Goal: Transaction & Acquisition: Purchase product/service

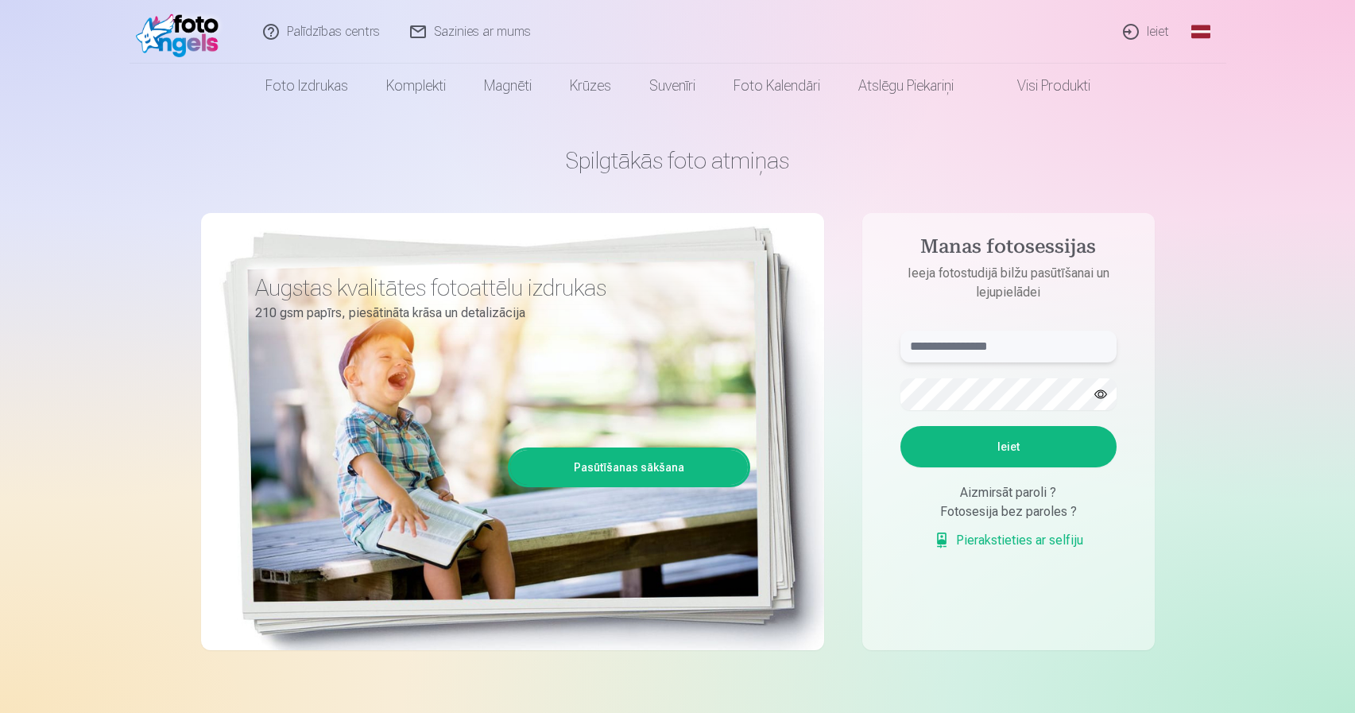
click at [992, 347] on input "text" at bounding box center [1008, 347] width 216 height 32
type input "**********"
click at [1069, 451] on button "Ieiet" at bounding box center [1008, 446] width 216 height 41
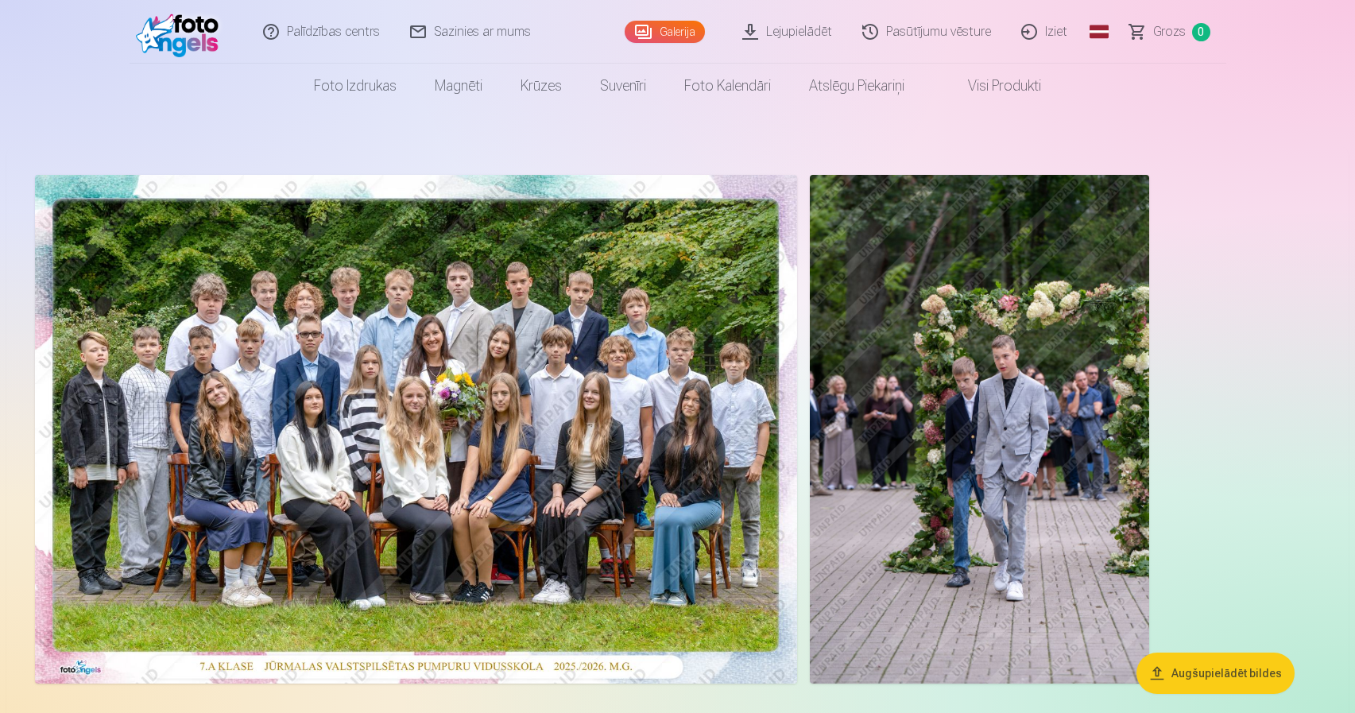
click at [484, 331] on img at bounding box center [416, 429] width 762 height 509
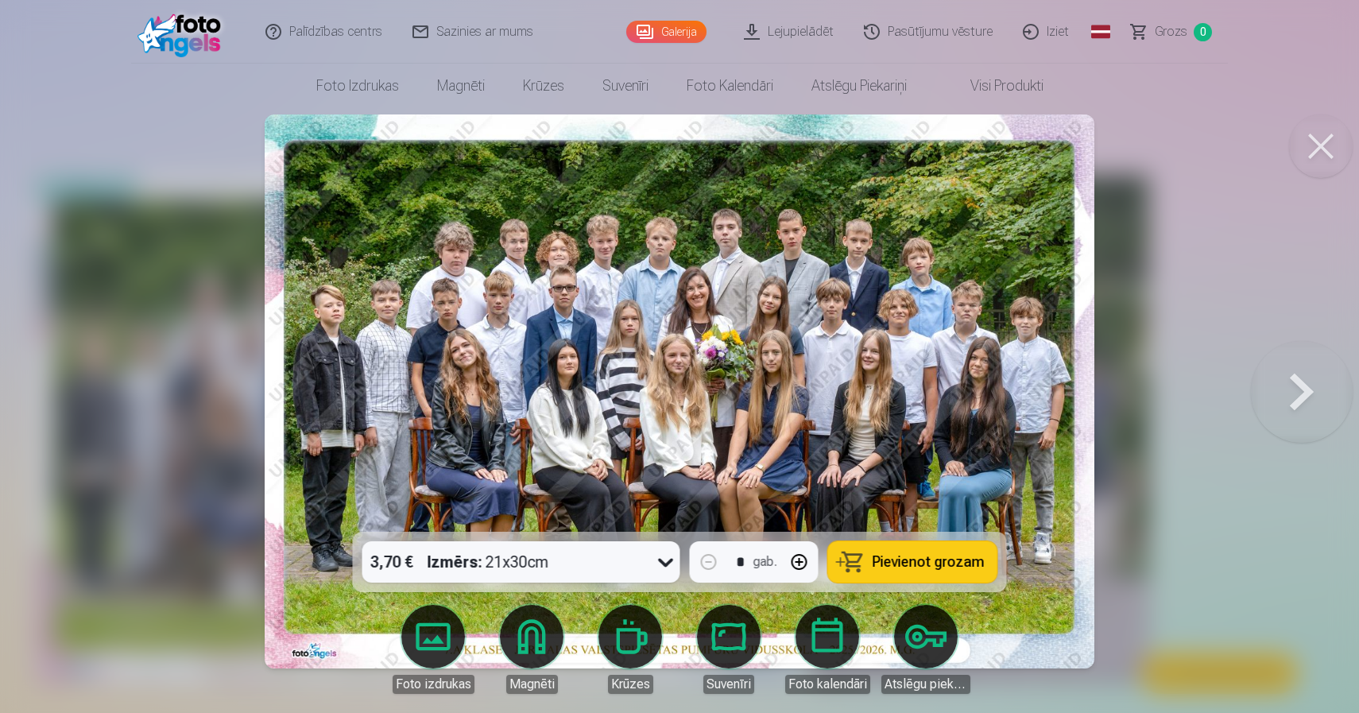
click at [1298, 389] on button at bounding box center [1302, 391] width 102 height 249
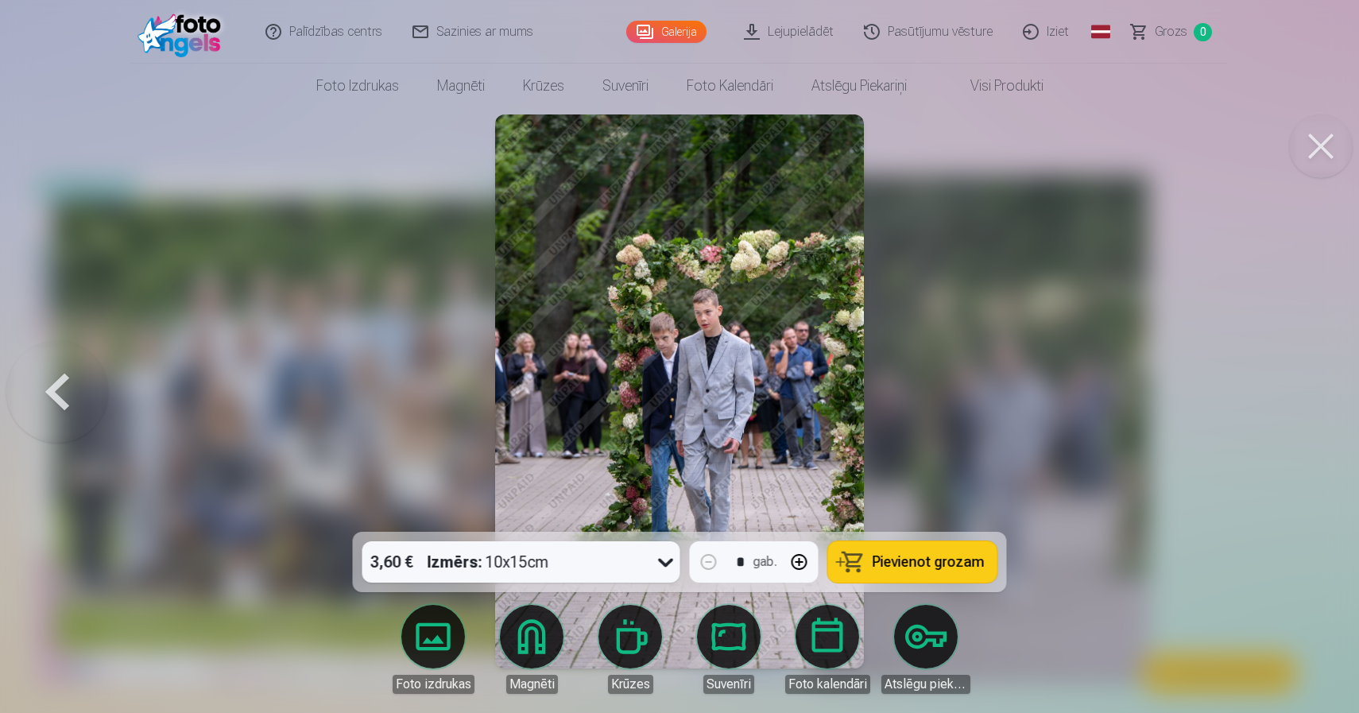
click at [652, 405] on img at bounding box center [680, 391] width 370 height 554
click at [54, 411] on button at bounding box center [57, 391] width 102 height 249
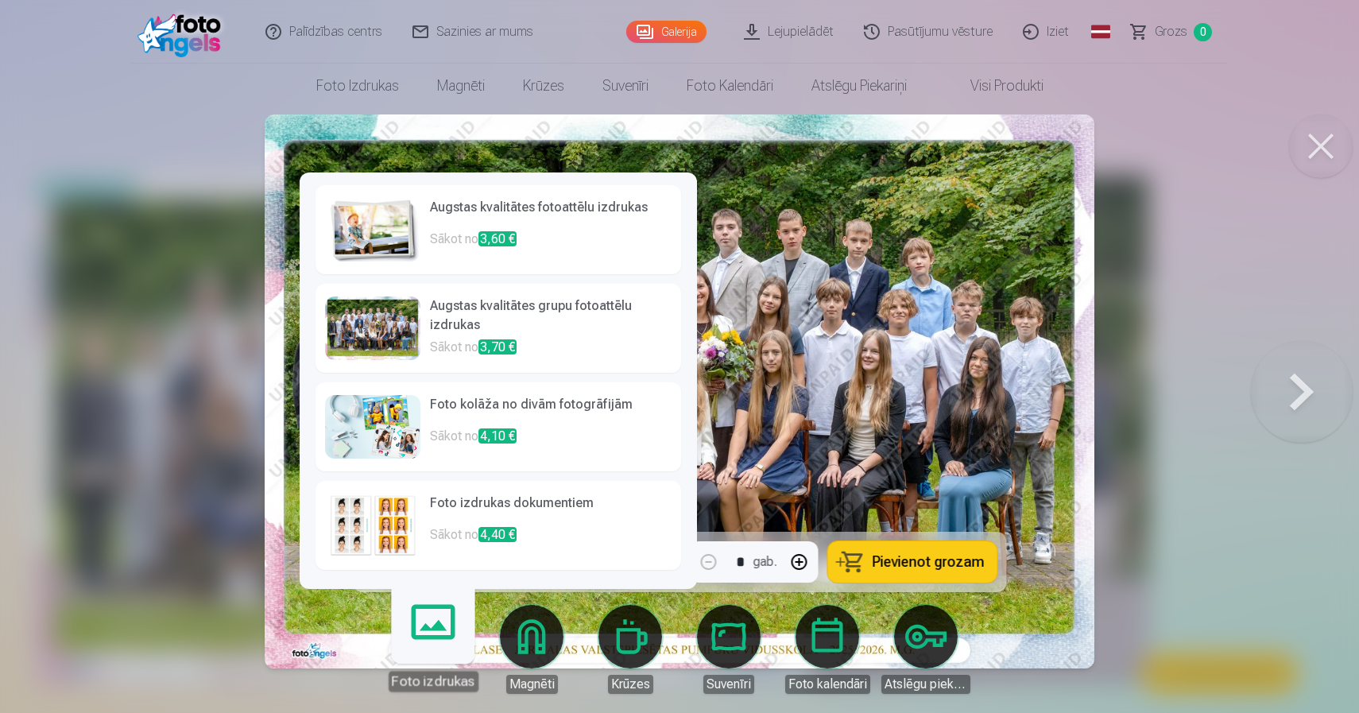
click at [434, 647] on link "Foto izdrukas" at bounding box center [433, 643] width 98 height 98
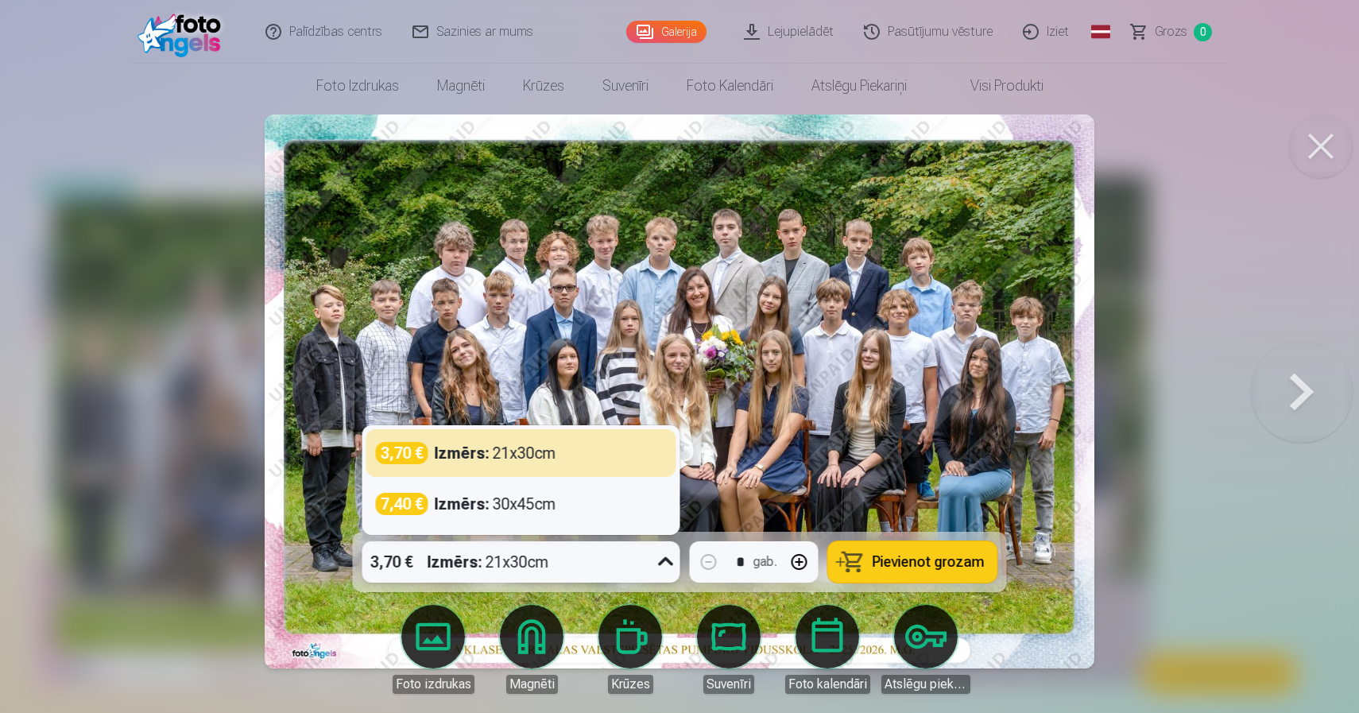
click at [669, 562] on icon at bounding box center [665, 561] width 25 height 25
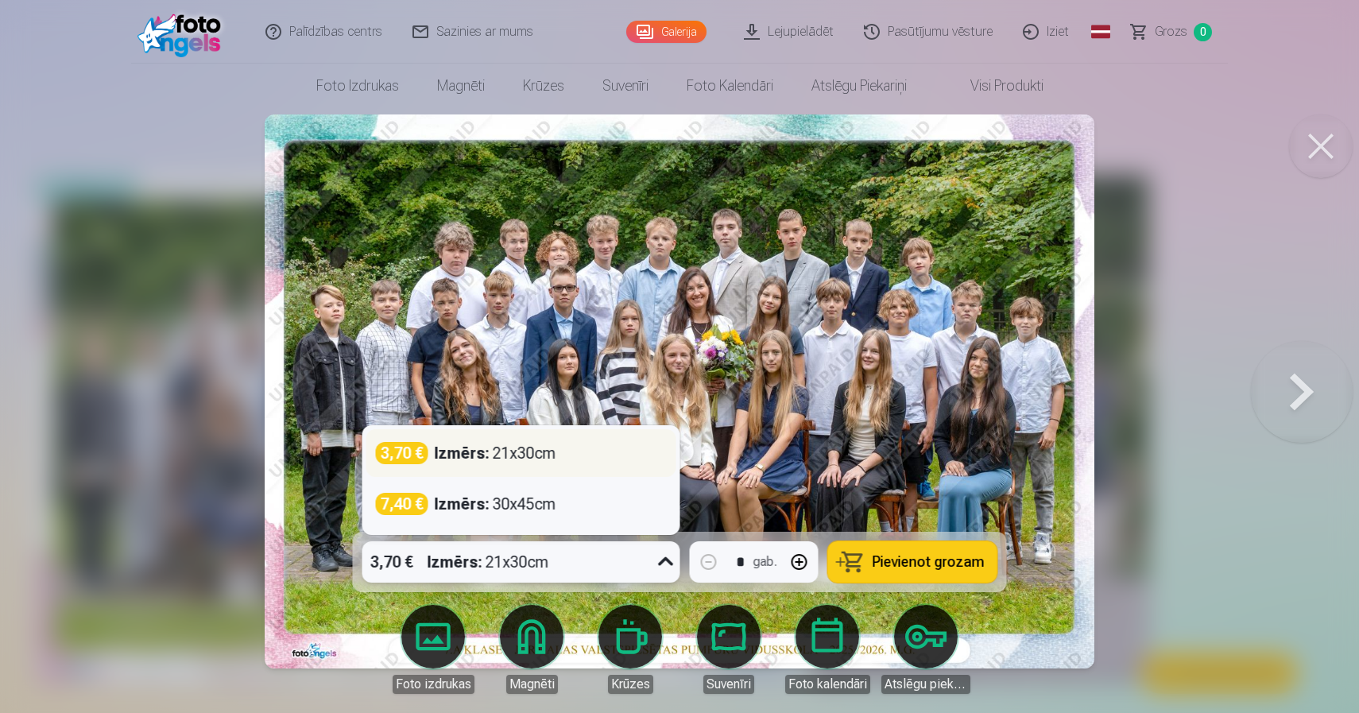
click at [564, 454] on div "3,70 € Izmērs : 21x30cm" at bounding box center [521, 453] width 291 height 22
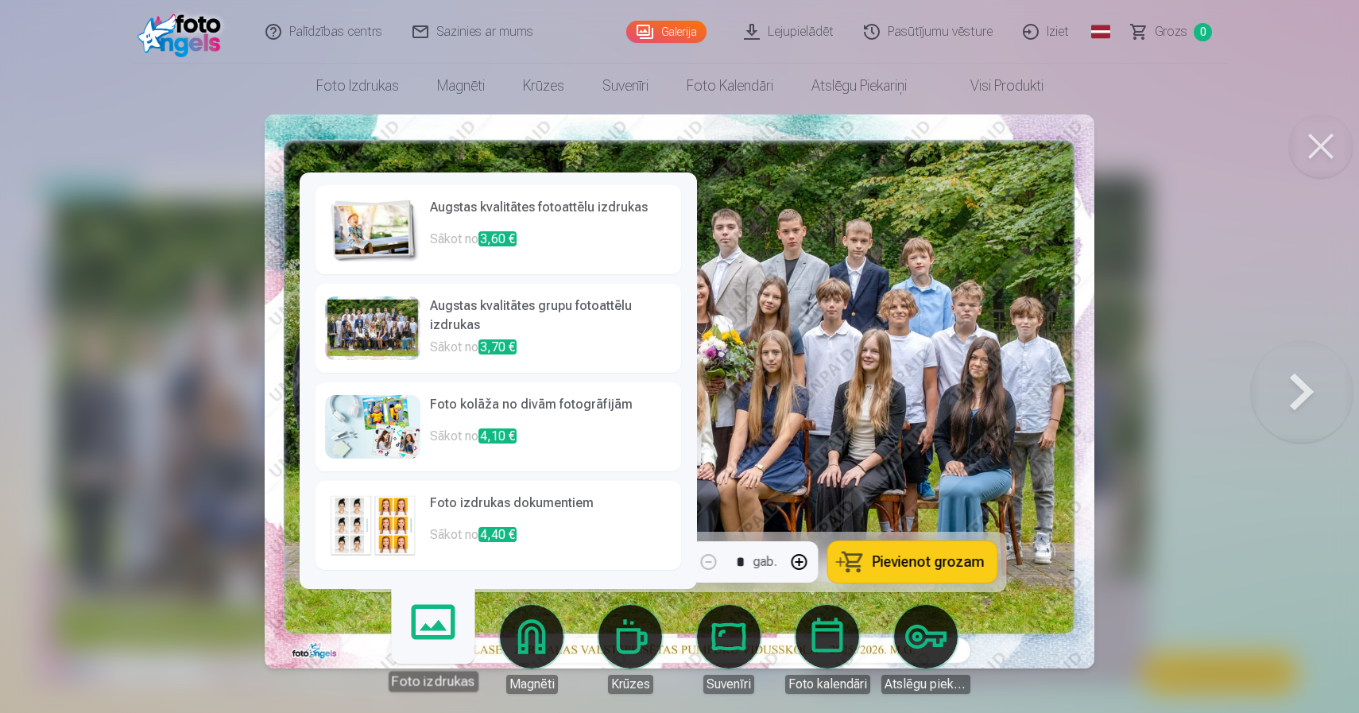
click at [362, 320] on div at bounding box center [372, 328] width 95 height 64
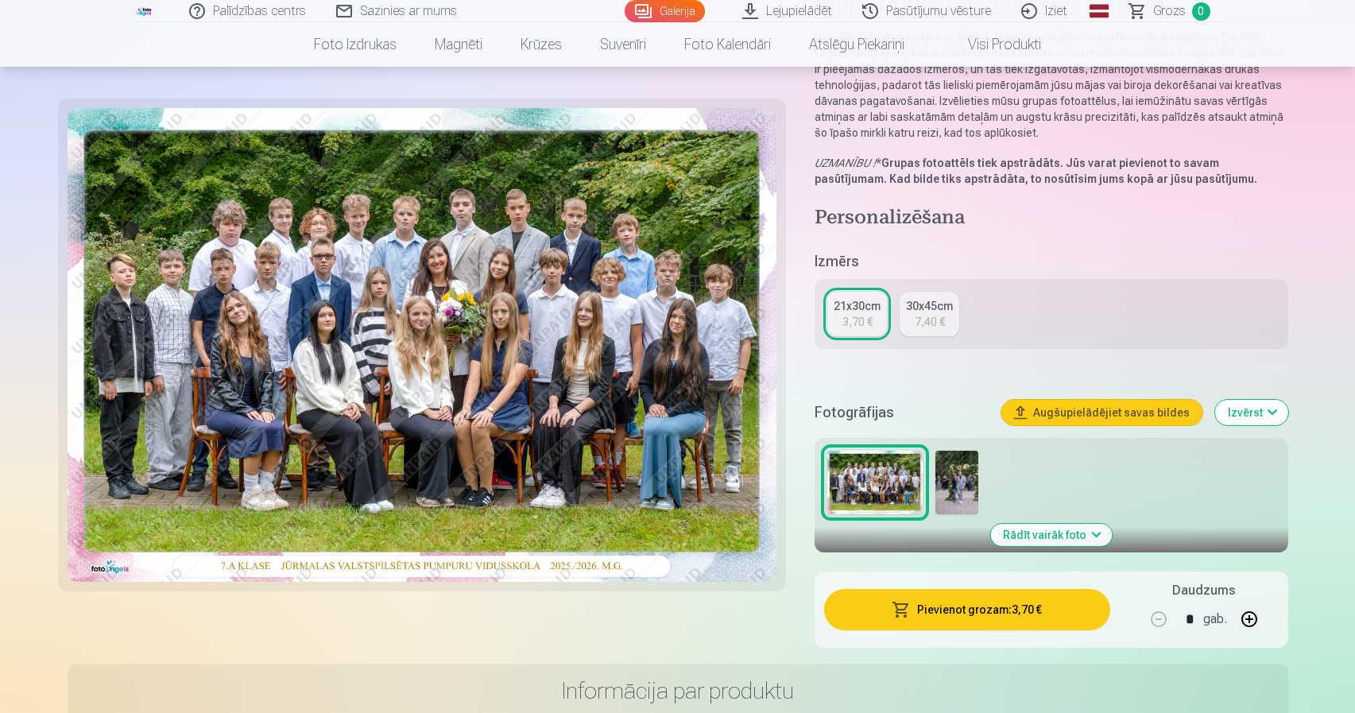
scroll to position [161, 0]
click at [974, 610] on button "Pievienot grozam : 3,70 €" at bounding box center [966, 610] width 285 height 41
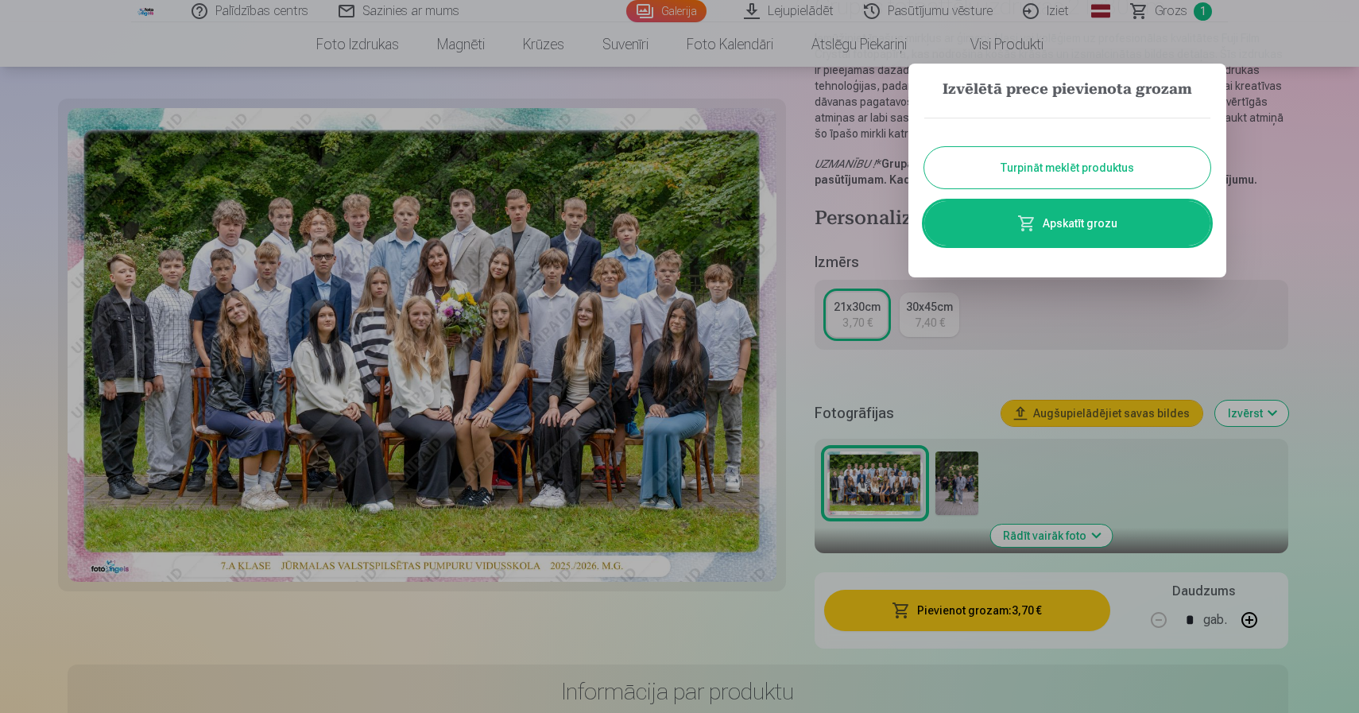
click at [1186, 529] on div at bounding box center [679, 356] width 1359 height 713
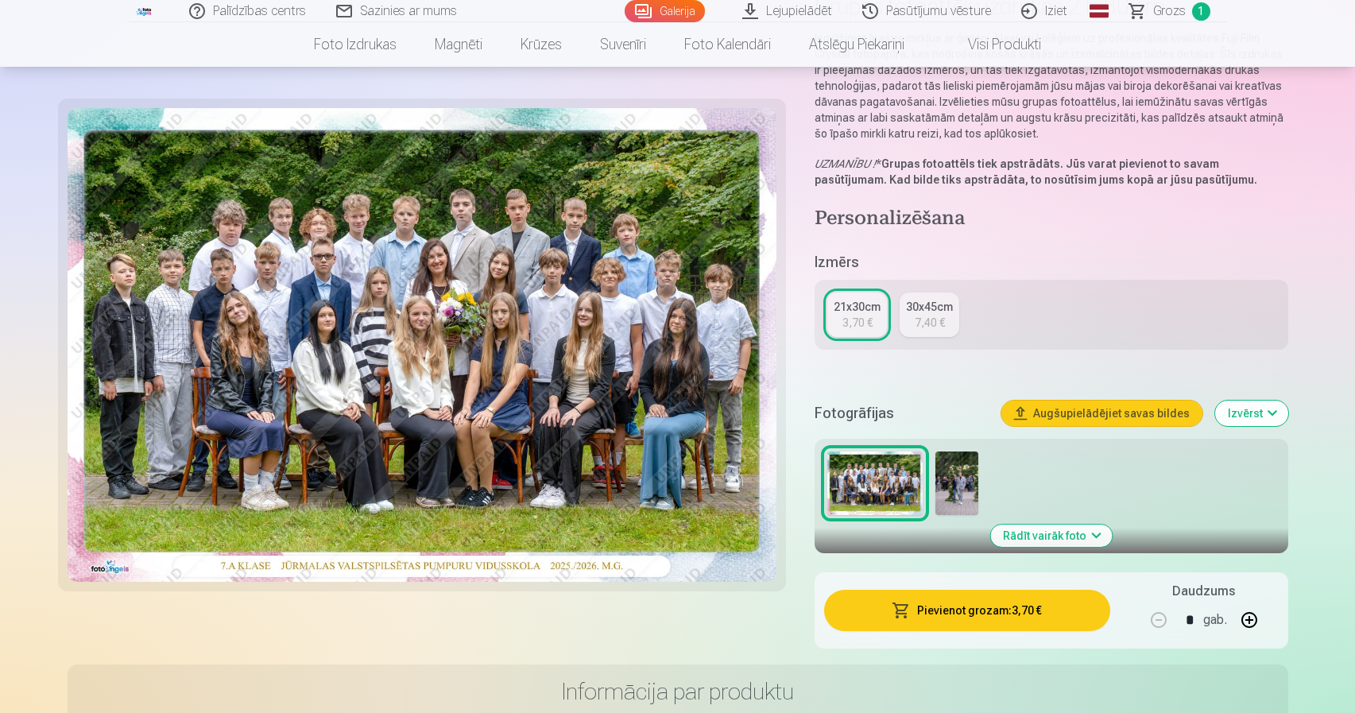
click at [1065, 541] on button "Rādīt vairāk foto" at bounding box center [1051, 536] width 122 height 22
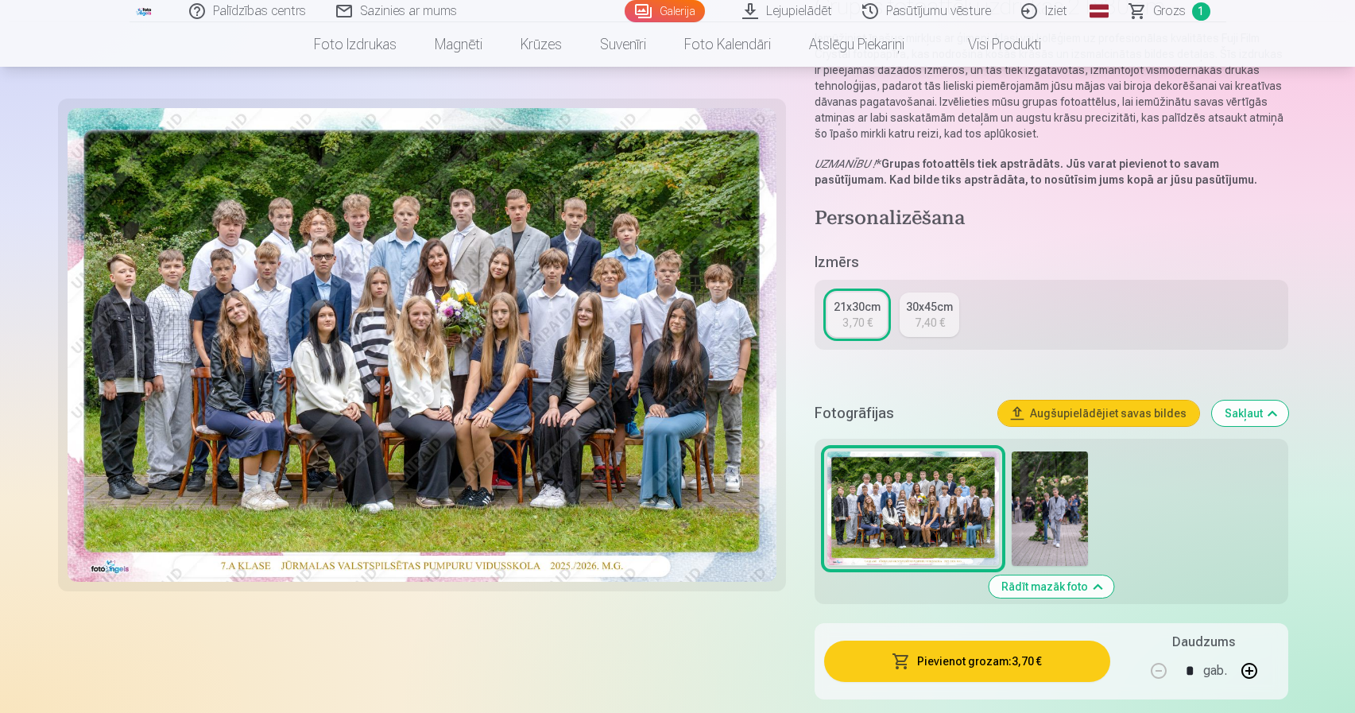
click at [1065, 533] on img at bounding box center [1050, 508] width 76 height 114
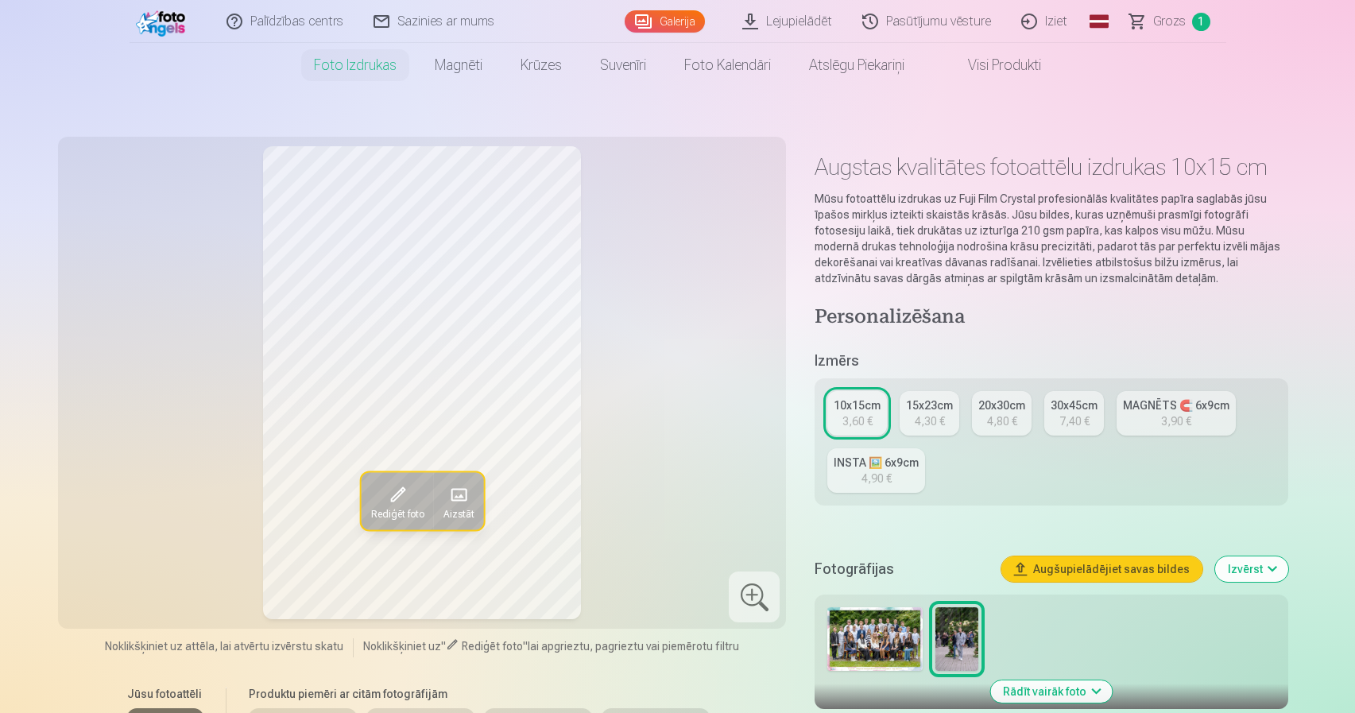
scroll to position [29, 0]
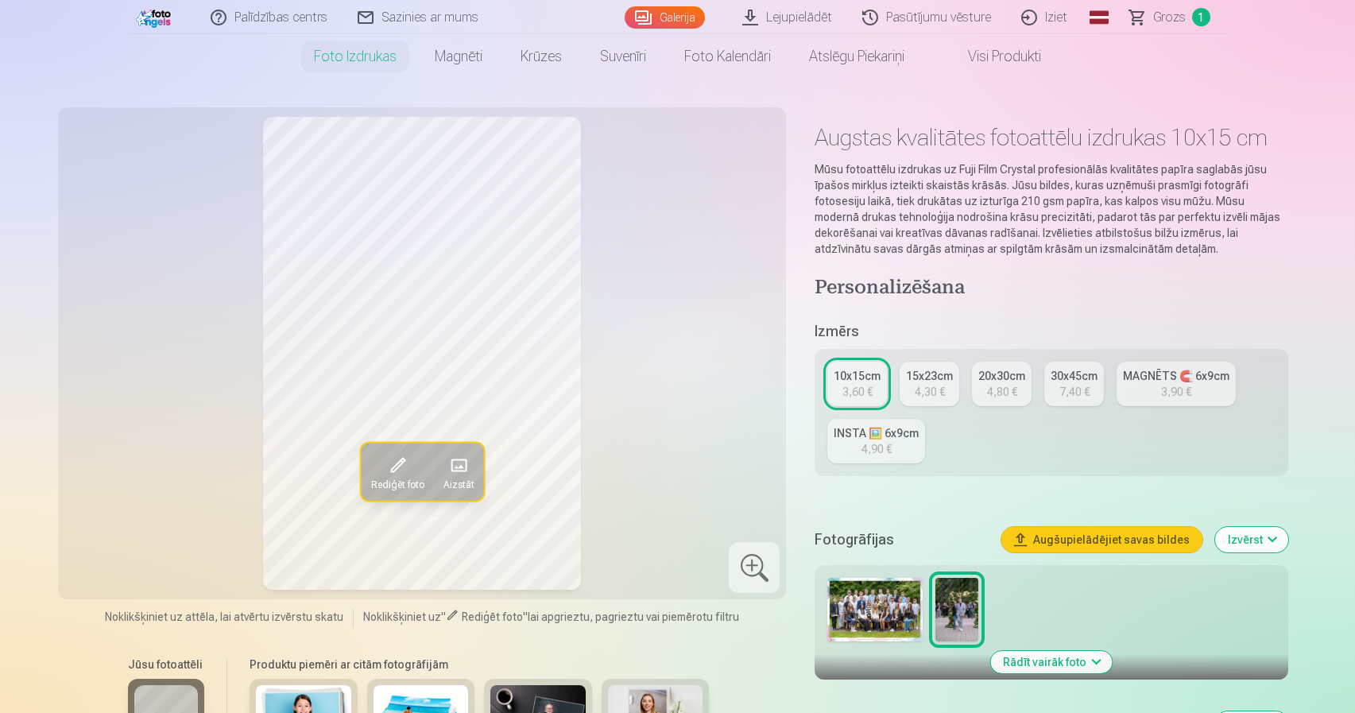
click at [1161, 18] on span "Grozs" at bounding box center [1169, 17] width 33 height 19
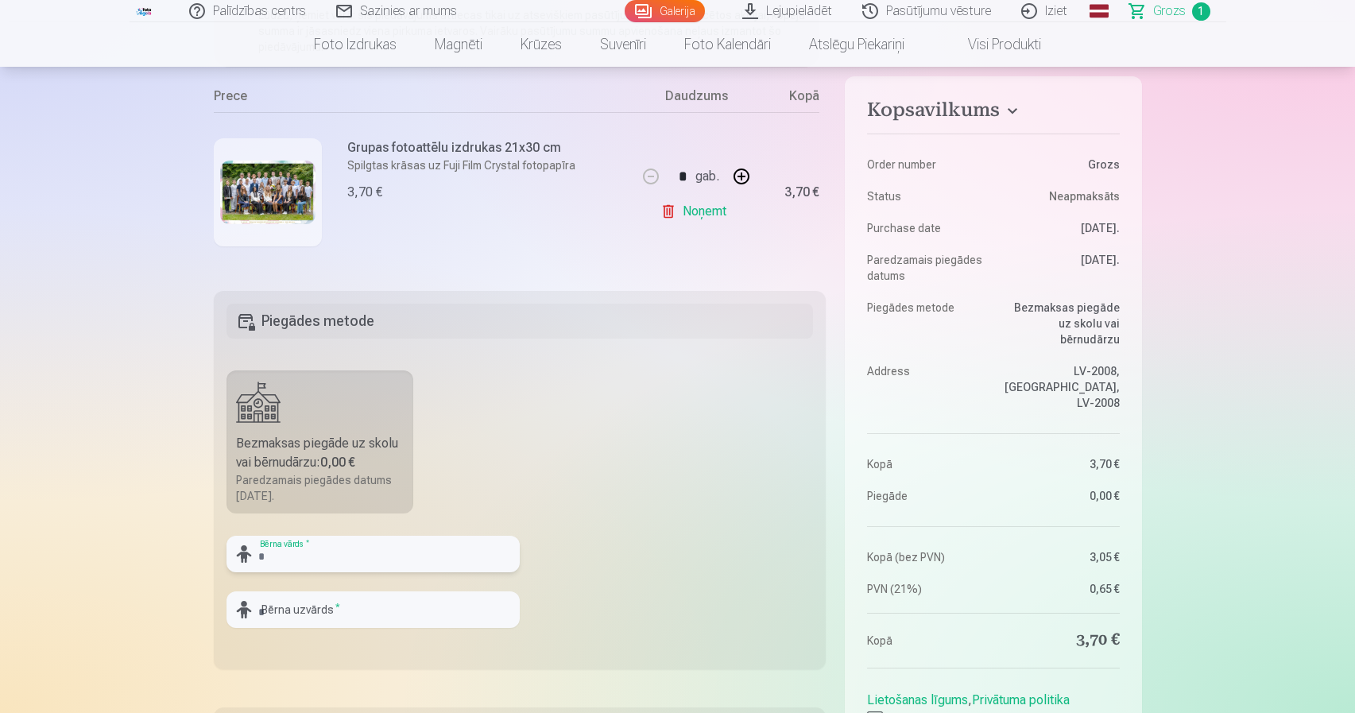
scroll to position [293, 0]
click at [313, 552] on input "text" at bounding box center [373, 555] width 293 height 37
type input "*******"
click at [335, 614] on input "text" at bounding box center [373, 611] width 293 height 37
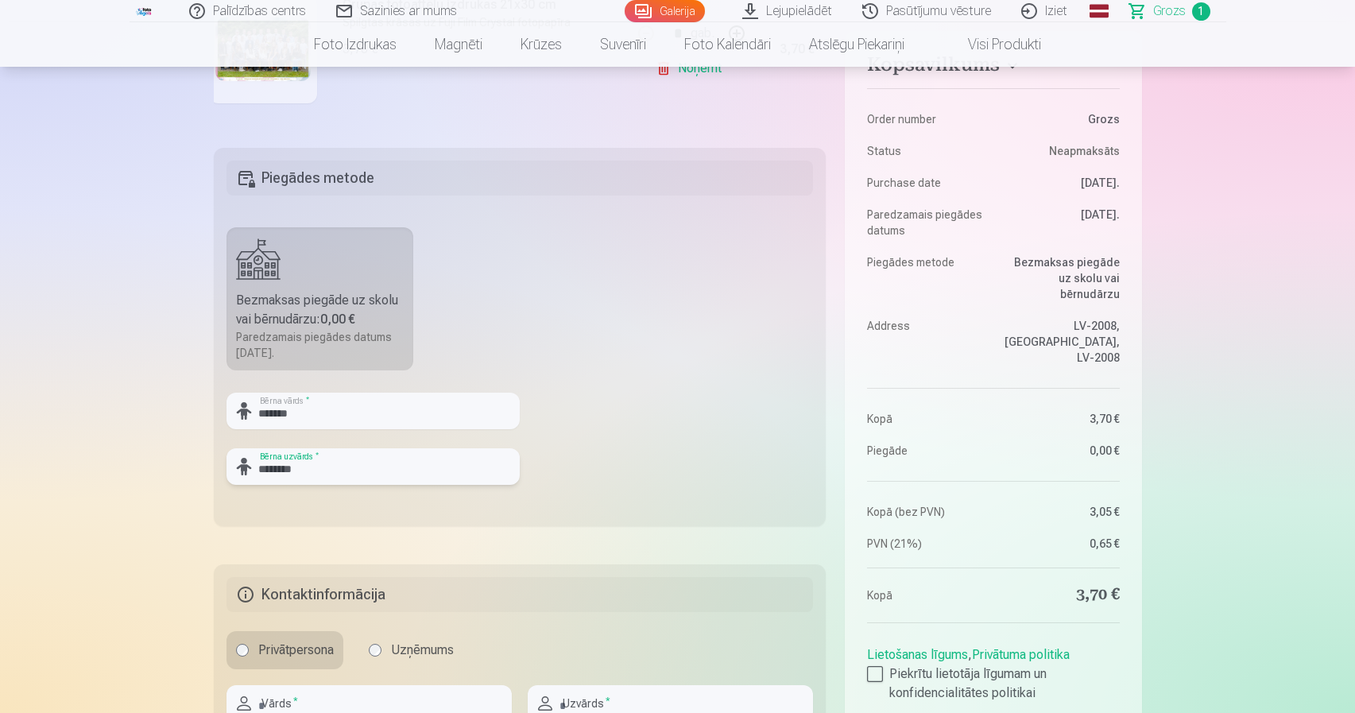
scroll to position [464, 0]
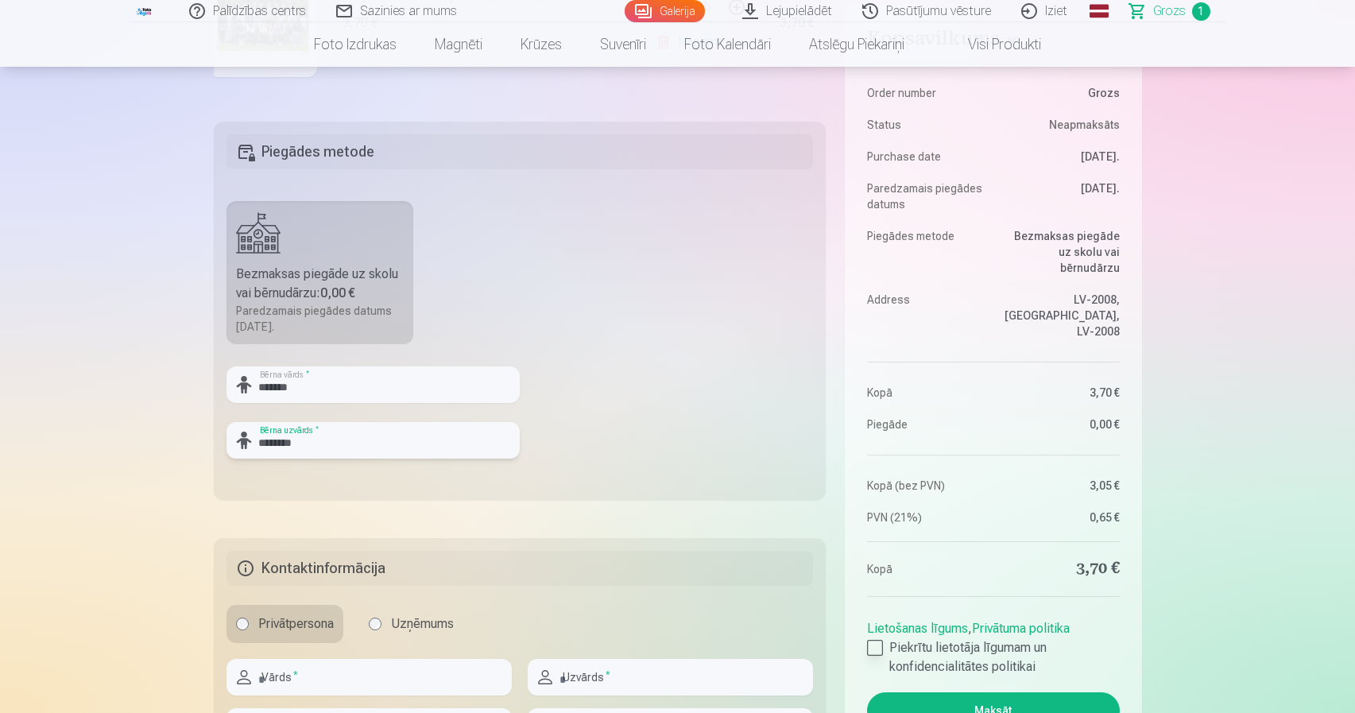
type input "********"
click at [876, 659] on label "Piekrītu lietotāja līgumam un konfidencialitātes politikai" at bounding box center [993, 657] width 252 height 38
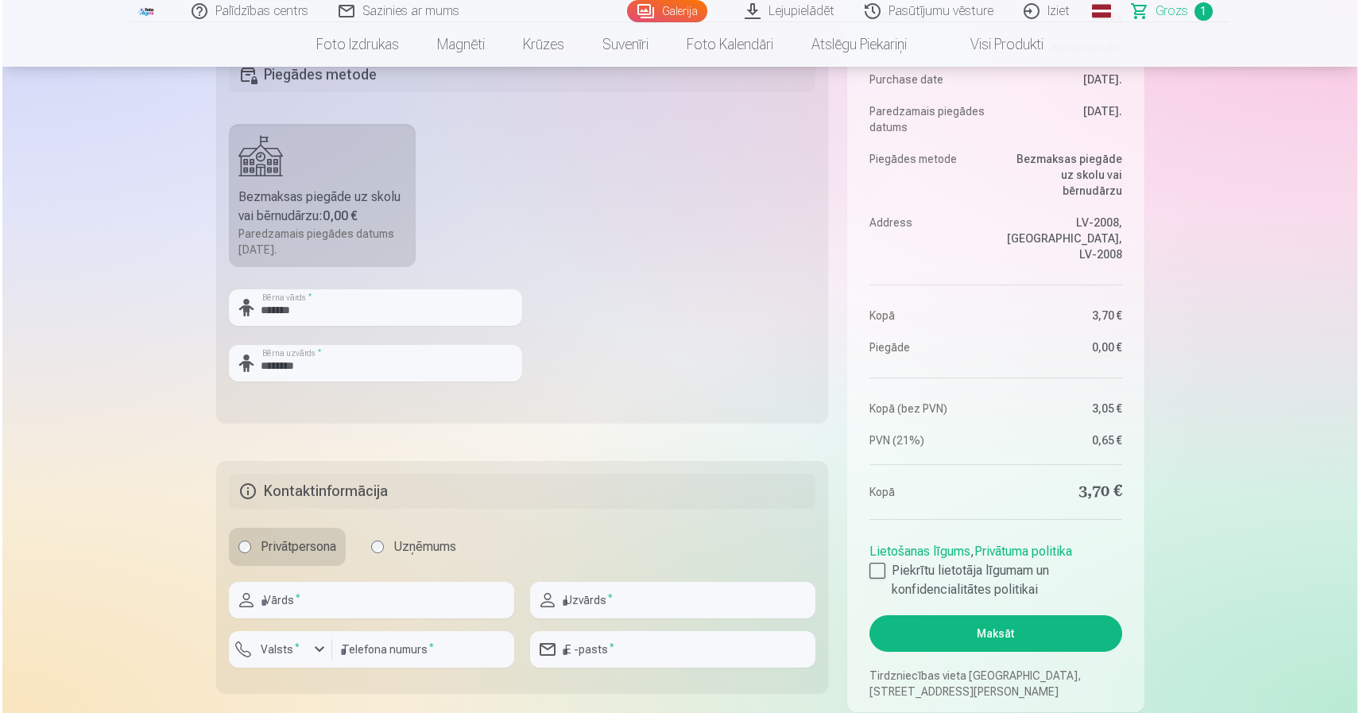
scroll to position [607, 0]
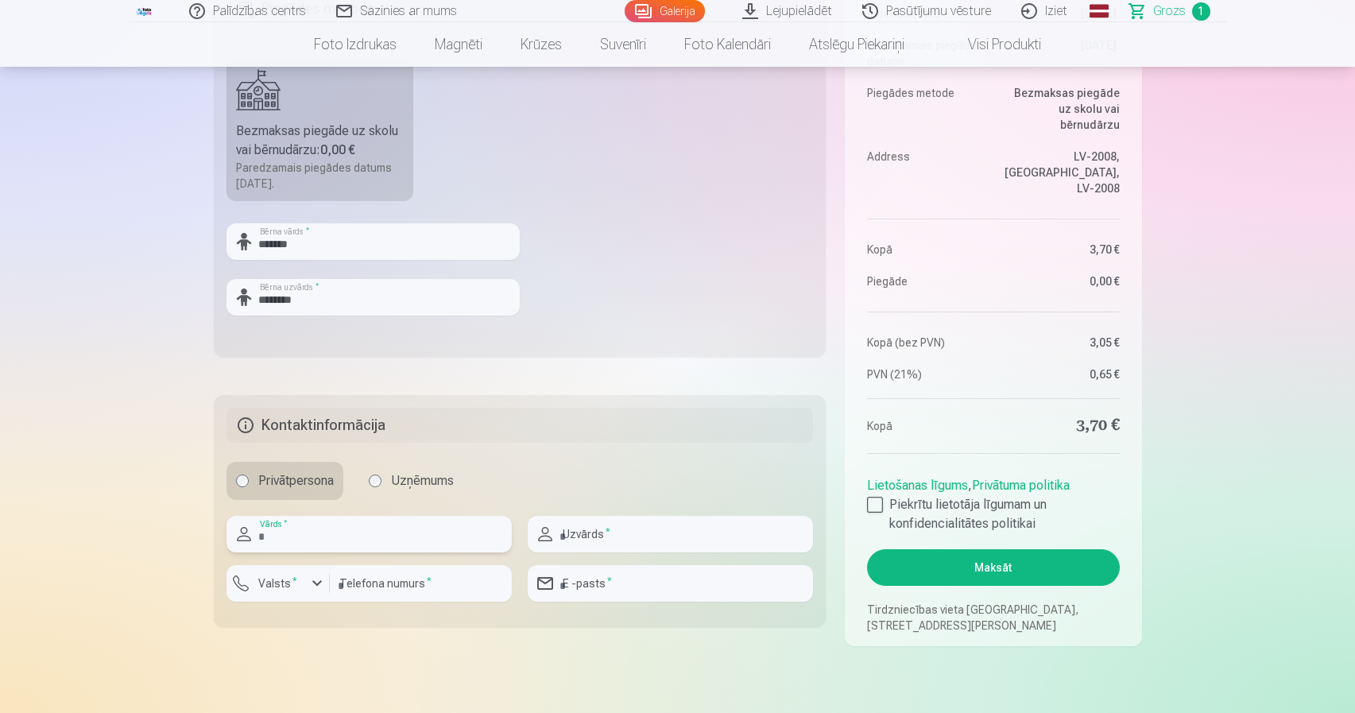
click at [378, 544] on input "text" at bounding box center [369, 534] width 285 height 37
type input "*******"
click at [614, 544] on input "text" at bounding box center [670, 534] width 285 height 37
type input "******"
click at [404, 589] on input "number" at bounding box center [421, 583] width 182 height 37
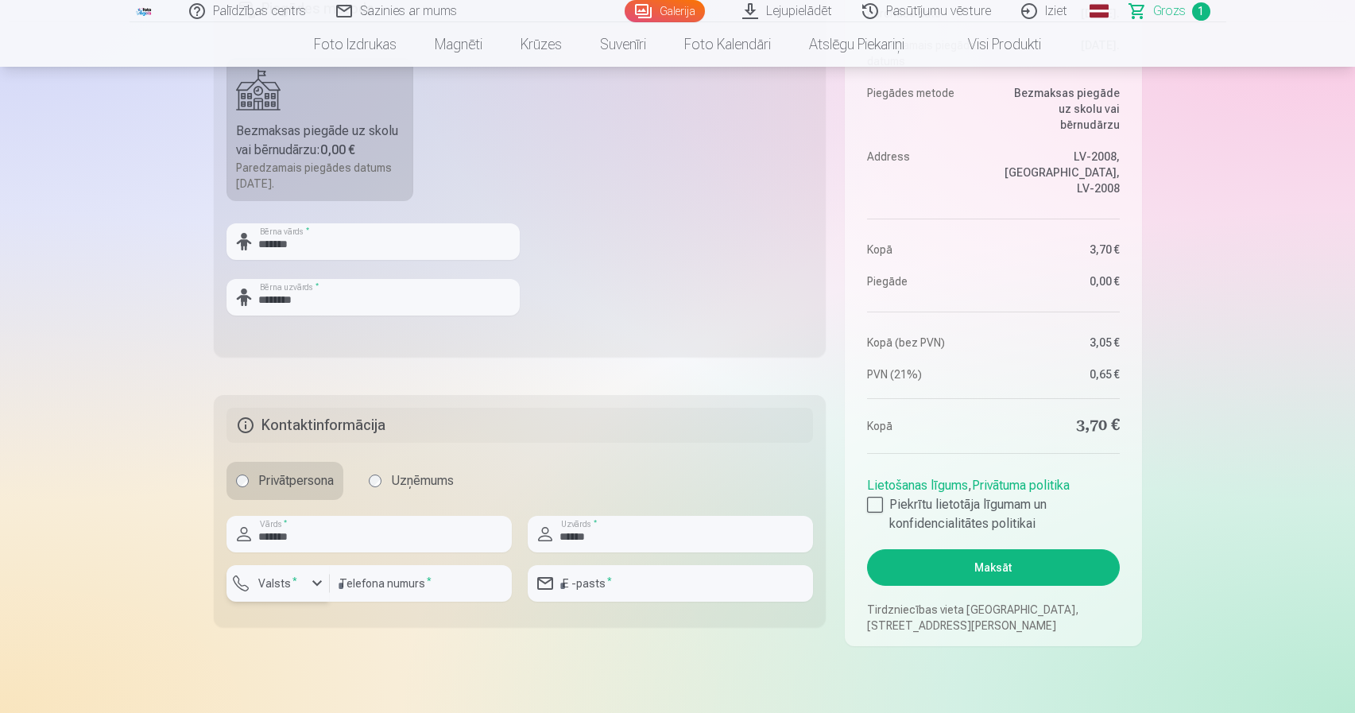
click at [319, 588] on div "button" at bounding box center [317, 583] width 19 height 19
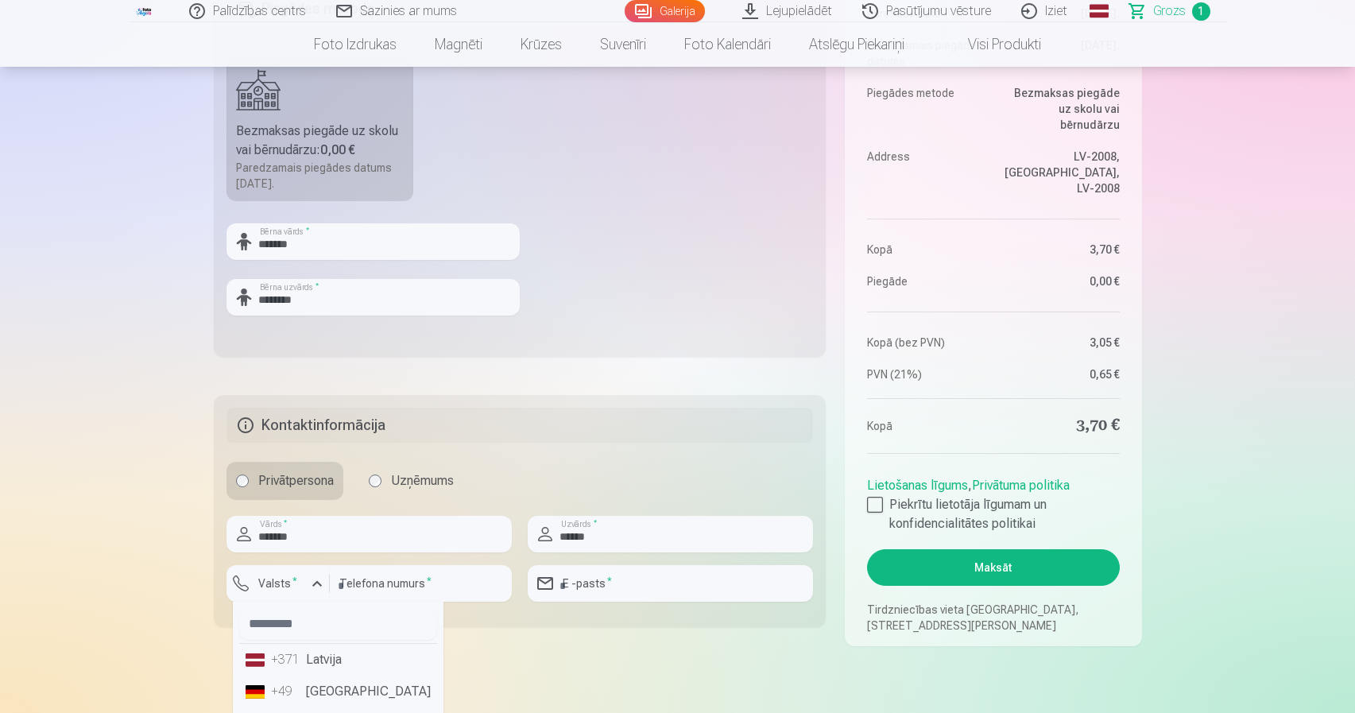
click at [333, 666] on li "+371 Latvija" at bounding box center [338, 660] width 198 height 32
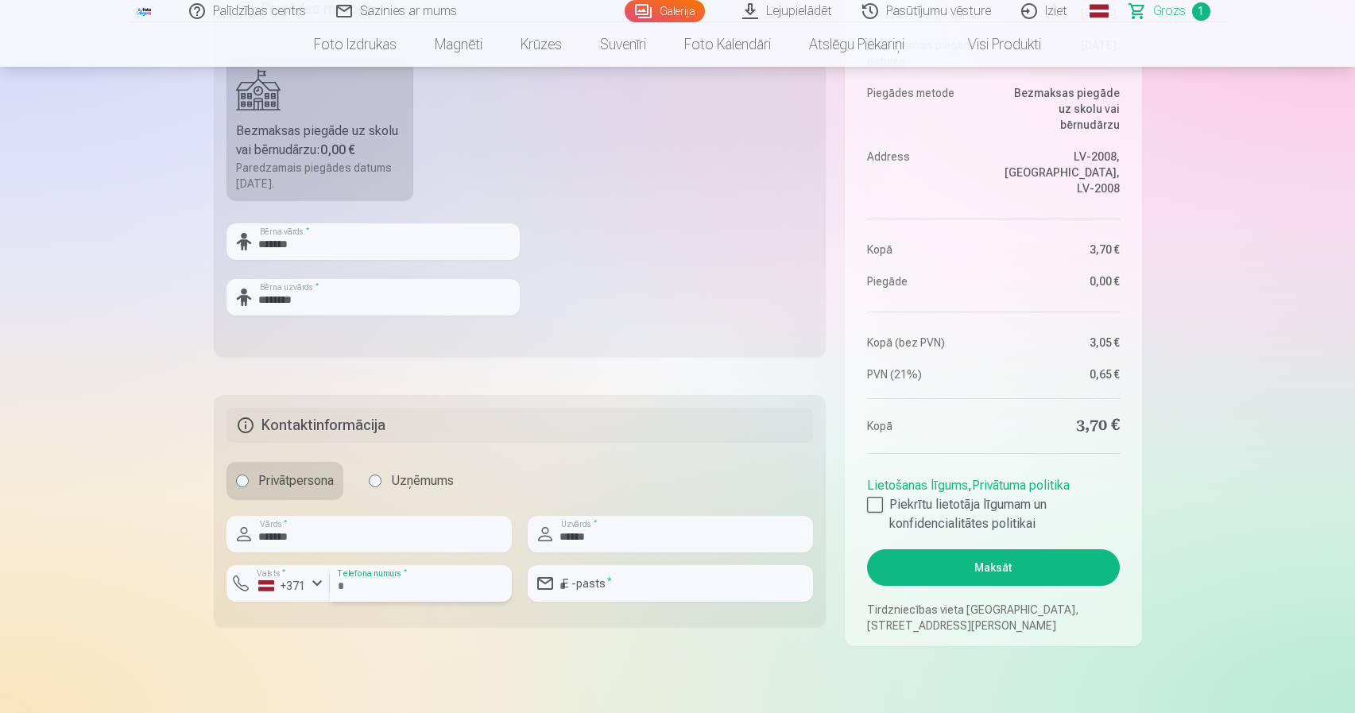
click at [378, 584] on input "number" at bounding box center [421, 583] width 182 height 37
type input "********"
click at [644, 589] on input "email" at bounding box center [670, 583] width 285 height 37
type input "**********"
click at [245, 427] on h5 "Kontaktinformācija" at bounding box center [520, 425] width 587 height 35
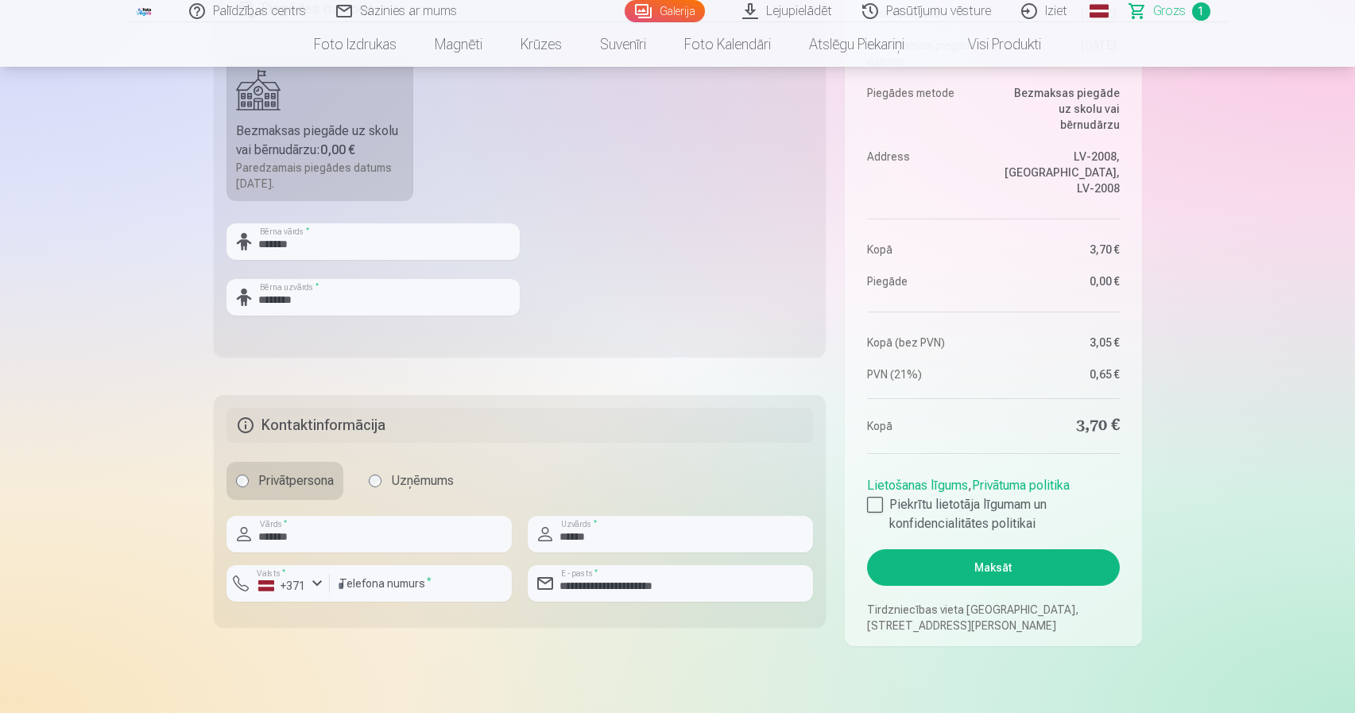
click at [1012, 559] on button "Maksāt" at bounding box center [993, 567] width 252 height 37
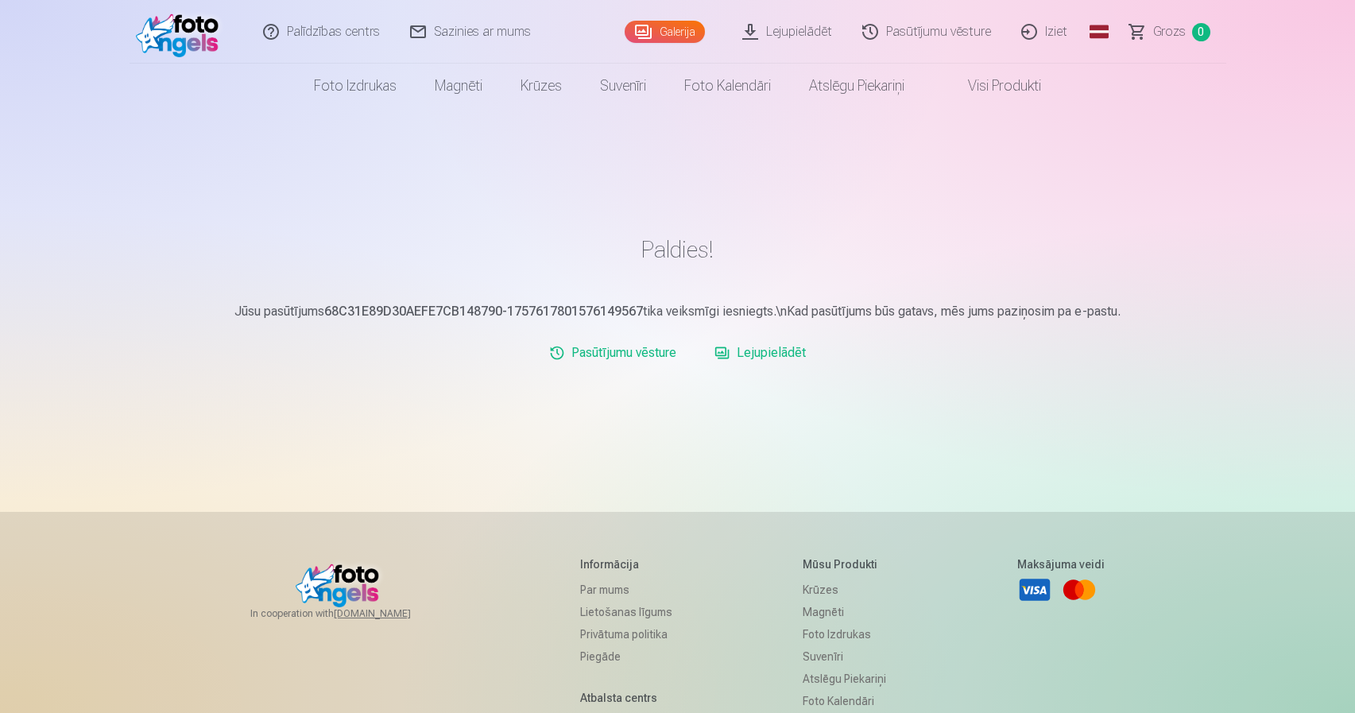
click at [780, 356] on link "Lejupielādēt" at bounding box center [760, 353] width 104 height 32
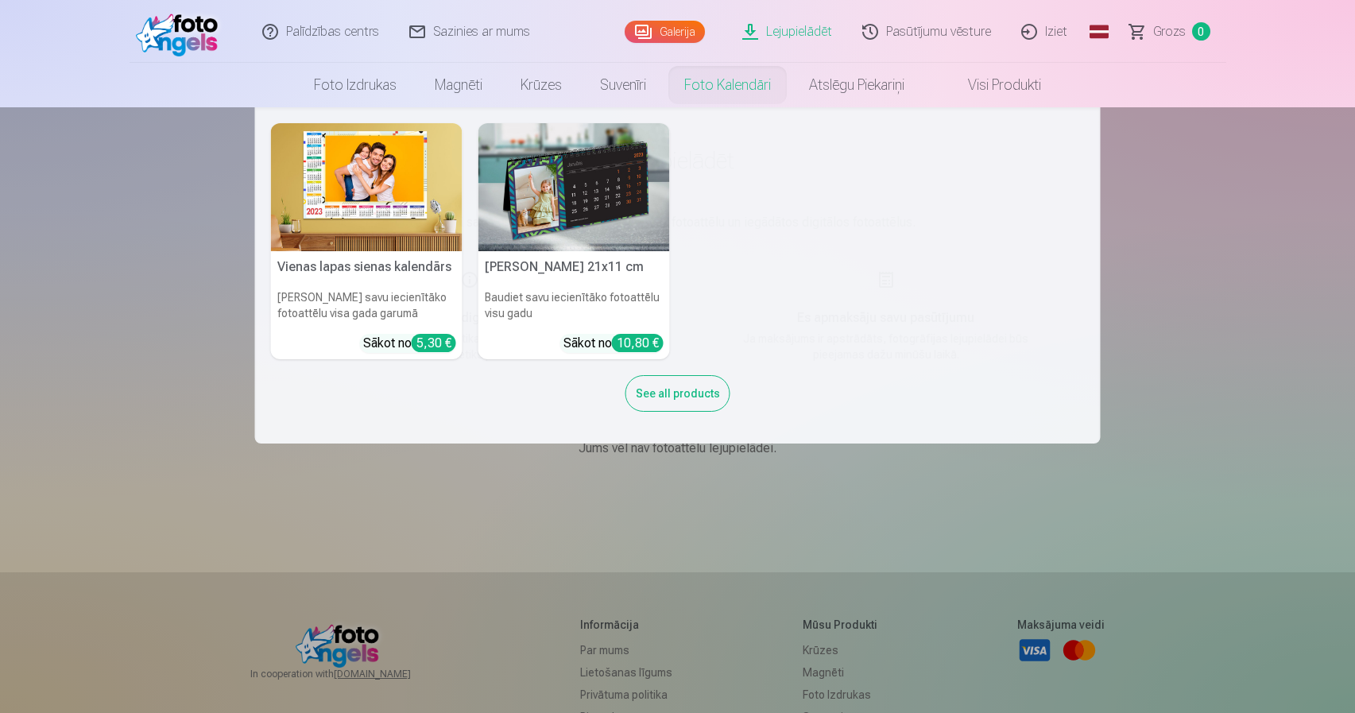
scroll to position [1, 0]
click at [1294, 310] on nav "Vienas lapas sienas kalendārs Parādiet savu iecienītāko fotoattēlu visa gada ga…" at bounding box center [677, 275] width 1355 height 336
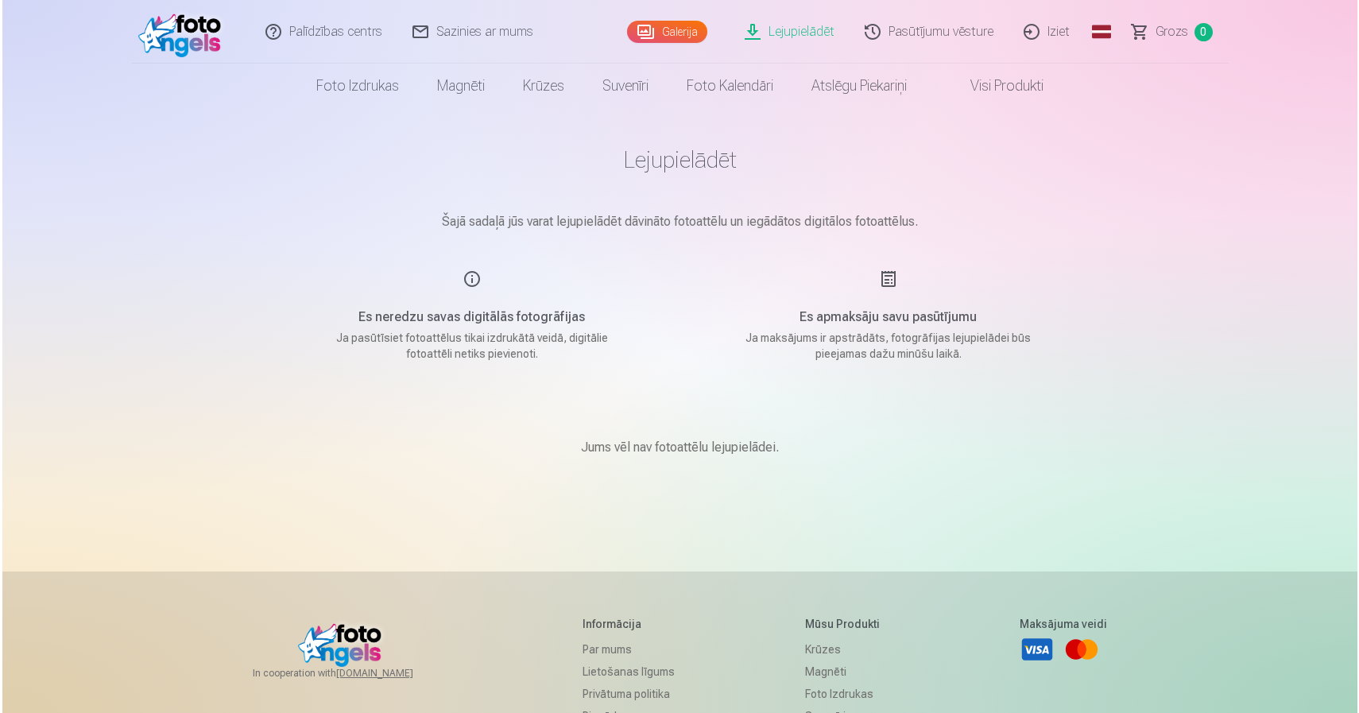
scroll to position [0, 0]
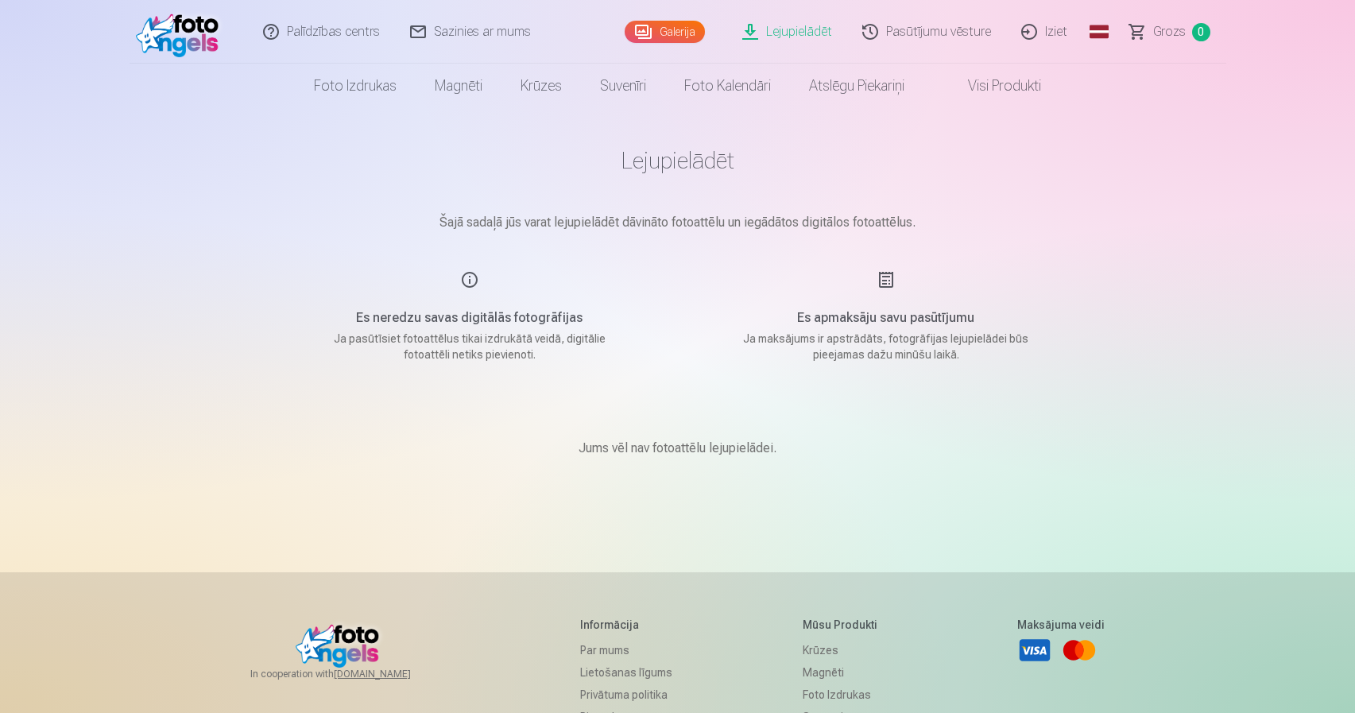
click at [811, 31] on link "Lejupielādēt" at bounding box center [788, 32] width 120 height 64
click at [795, 33] on link "Lejupielādēt" at bounding box center [788, 32] width 120 height 64
click at [920, 28] on link "Pasūtījumu vēsture" at bounding box center [927, 32] width 159 height 64
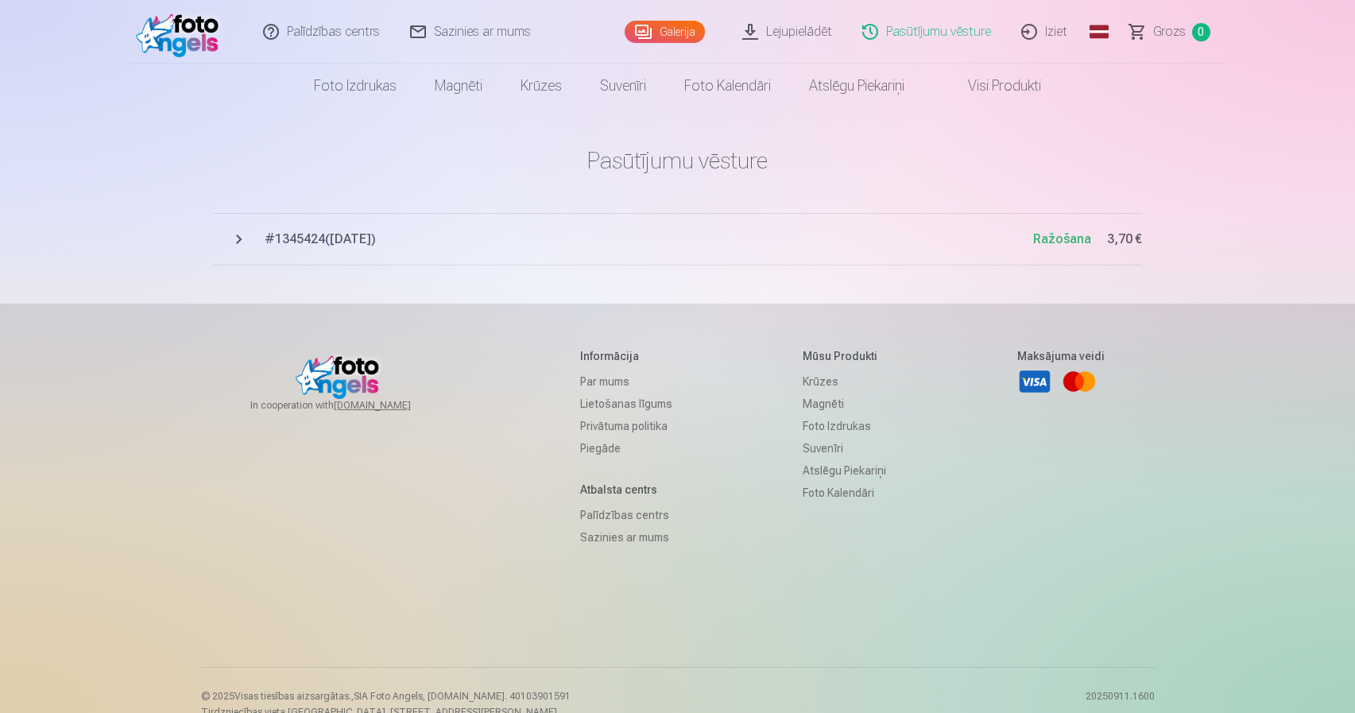
click at [244, 242] on button "# 1345424 ( 11.09.2025 ) Ražošana 3,70 €" at bounding box center [678, 239] width 928 height 52
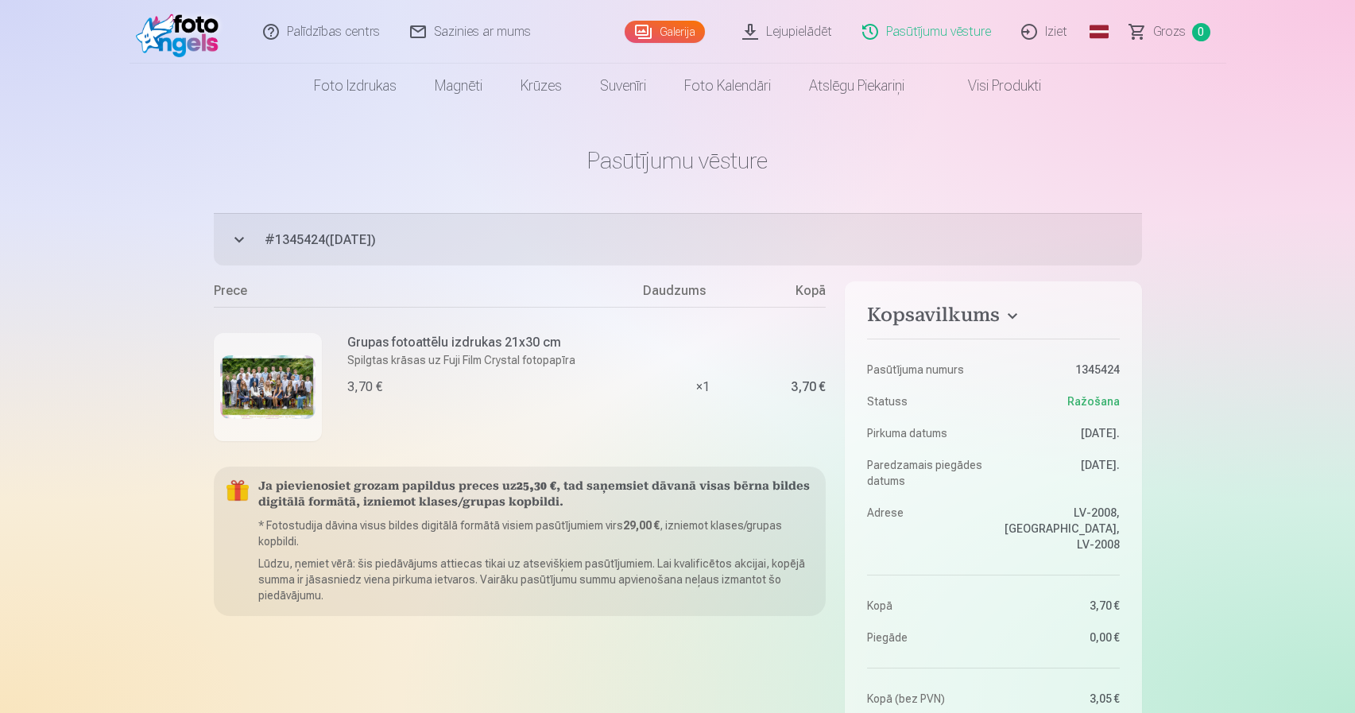
click at [292, 387] on img at bounding box center [267, 387] width 95 height 64
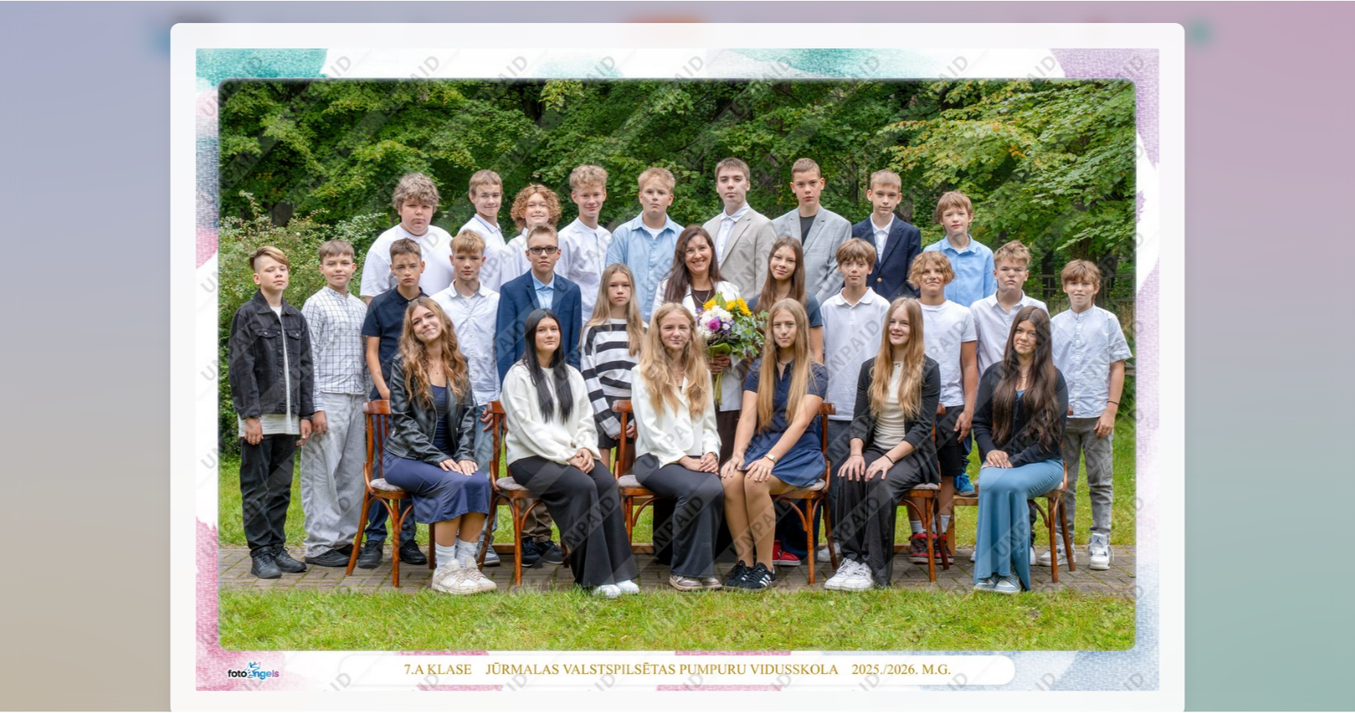
scroll to position [8, 0]
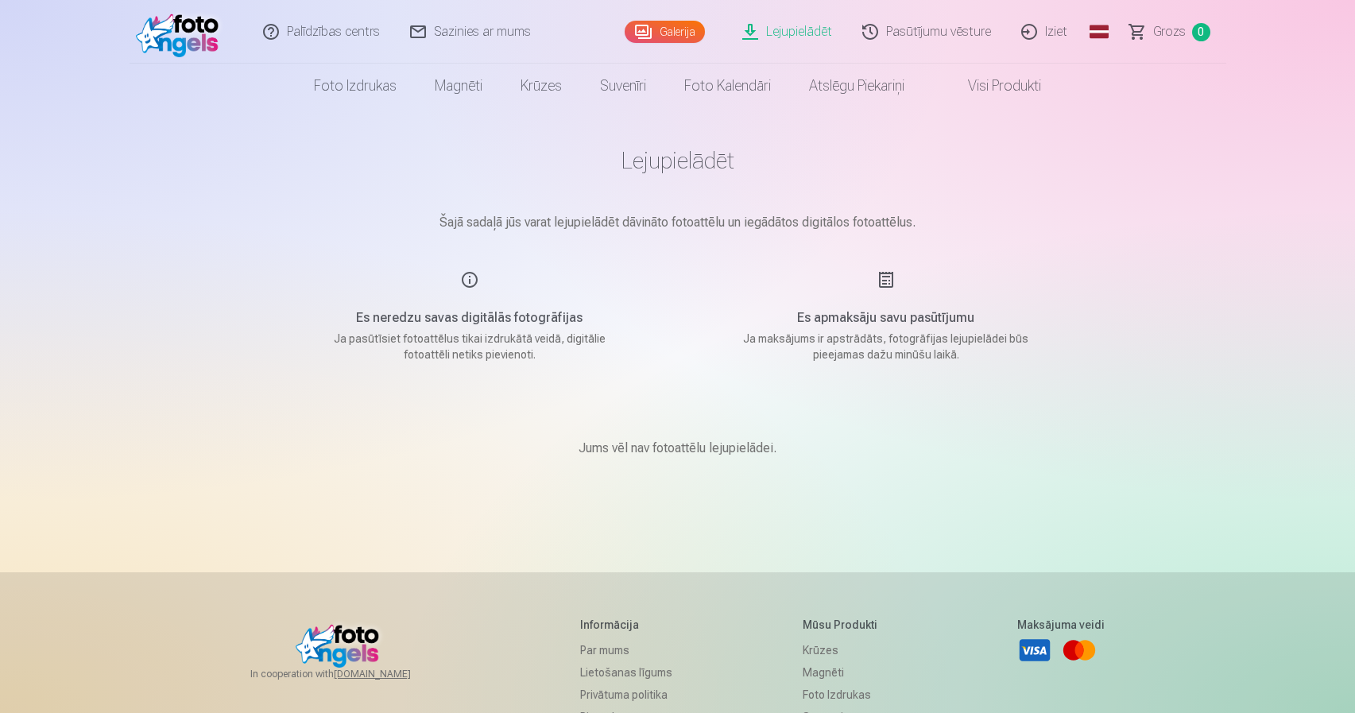
click at [806, 29] on link "Lejupielādēt" at bounding box center [788, 32] width 120 height 64
click at [669, 445] on p "Jums vēl nav fotoattēlu lejupielādei." at bounding box center [678, 448] width 198 height 19
click at [888, 29] on link "Pasūtījumu vēsture" at bounding box center [927, 32] width 159 height 64
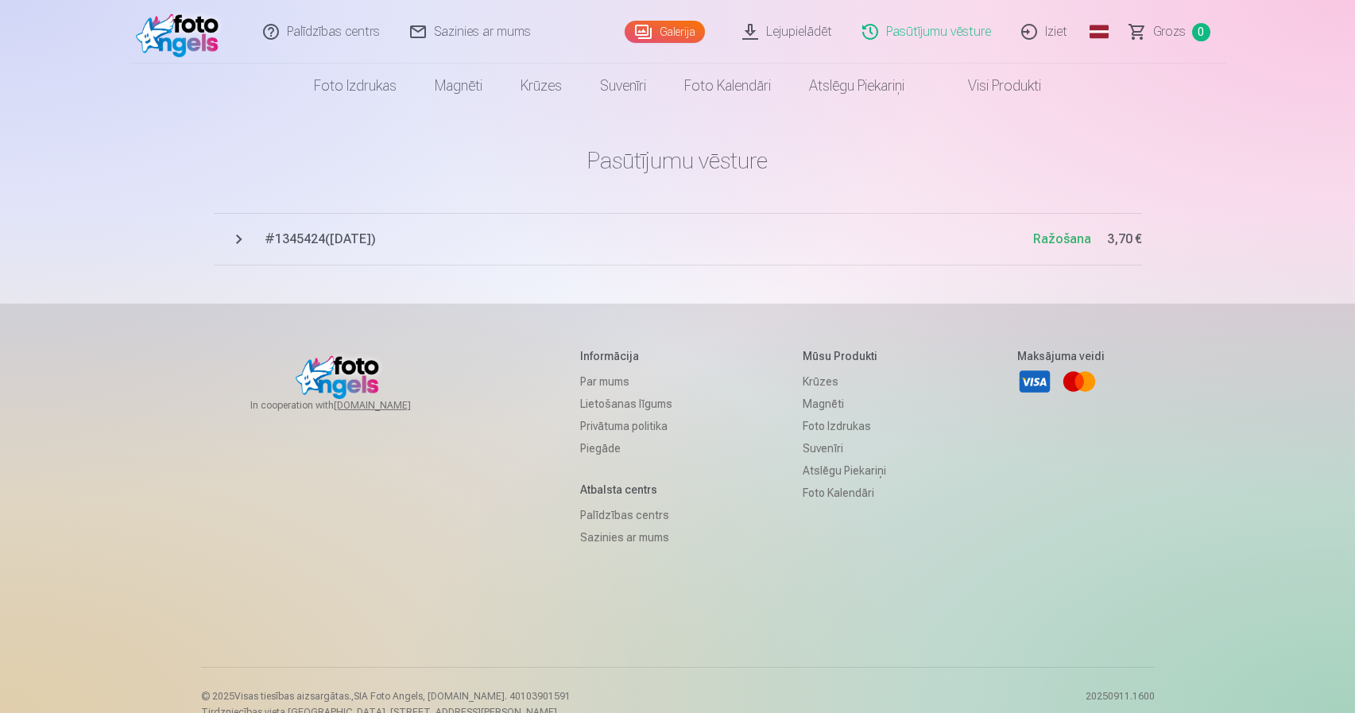
click at [1048, 35] on link "Iziet" at bounding box center [1045, 32] width 76 height 64
